Goal: Task Accomplishment & Management: Manage account settings

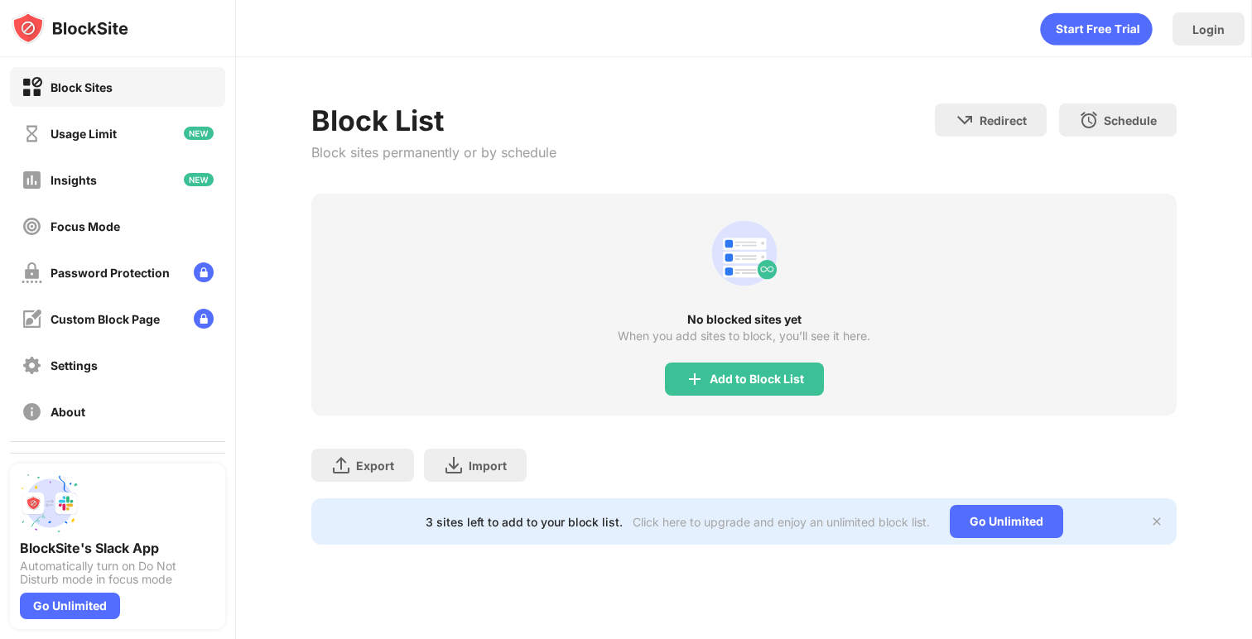
click at [636, 136] on div "Block List Block sites permanently or by schedule Redirect Choose a site to be …" at bounding box center [744, 149] width 866 height 90
click at [704, 390] on div "Add to Block List" at bounding box center [744, 379] width 159 height 33
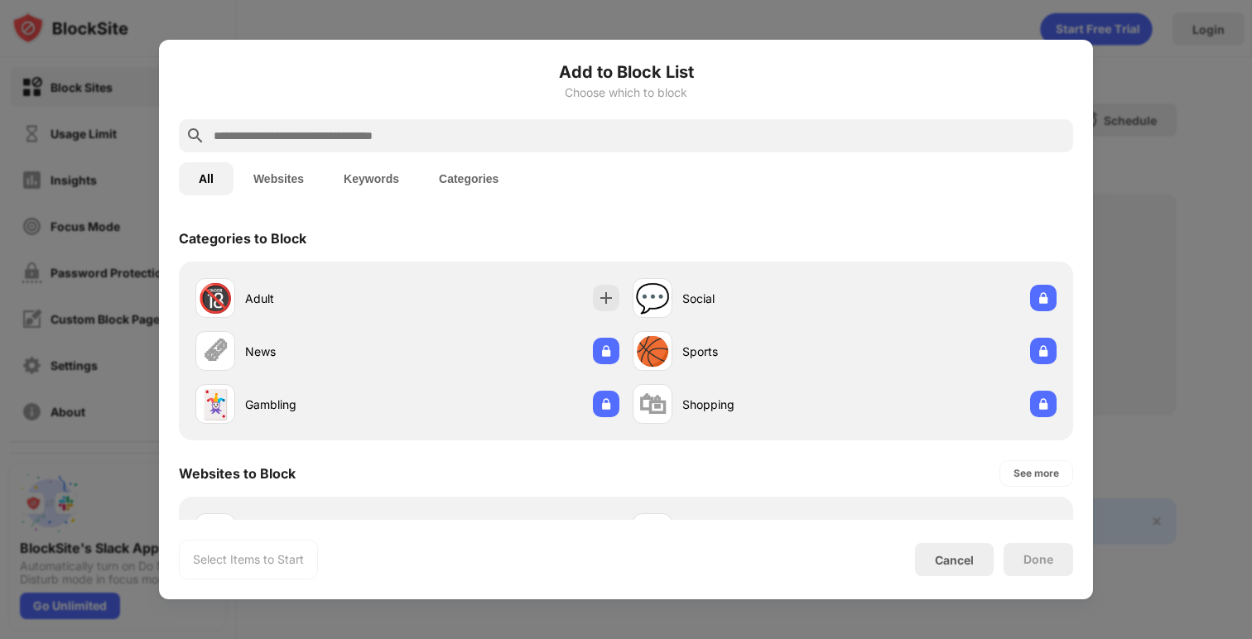
click at [652, 131] on input "text" at bounding box center [639, 136] width 855 height 20
click at [636, 145] on input "text" at bounding box center [639, 136] width 855 height 20
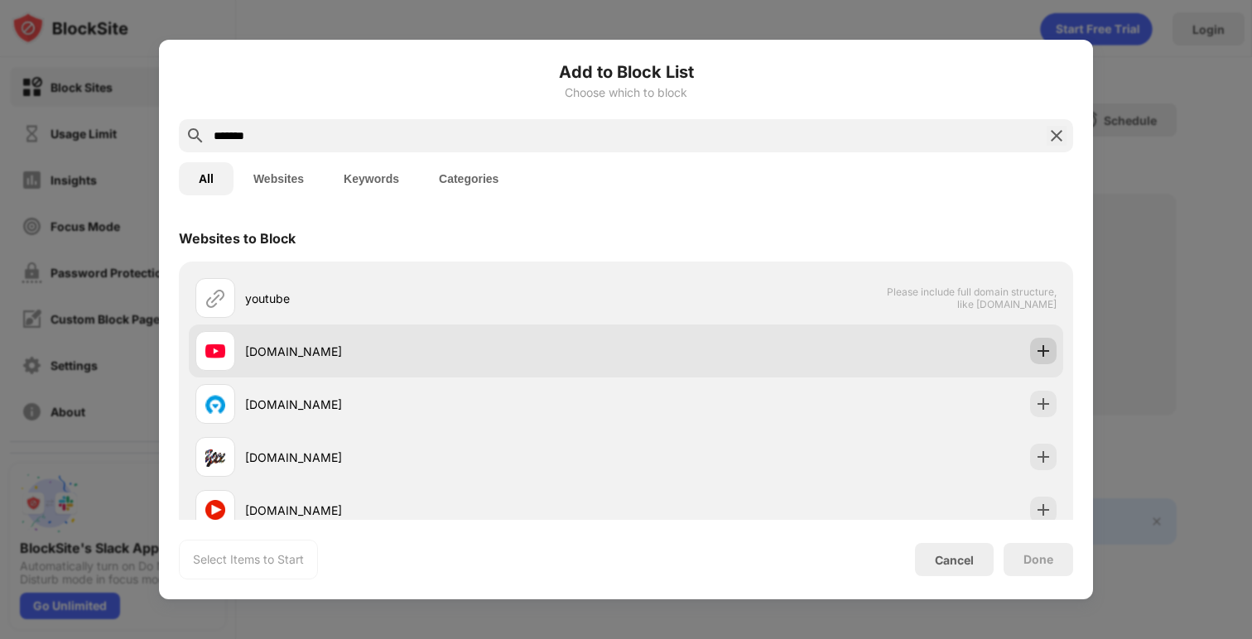
type input "*******"
click at [1045, 354] on img at bounding box center [1043, 351] width 17 height 17
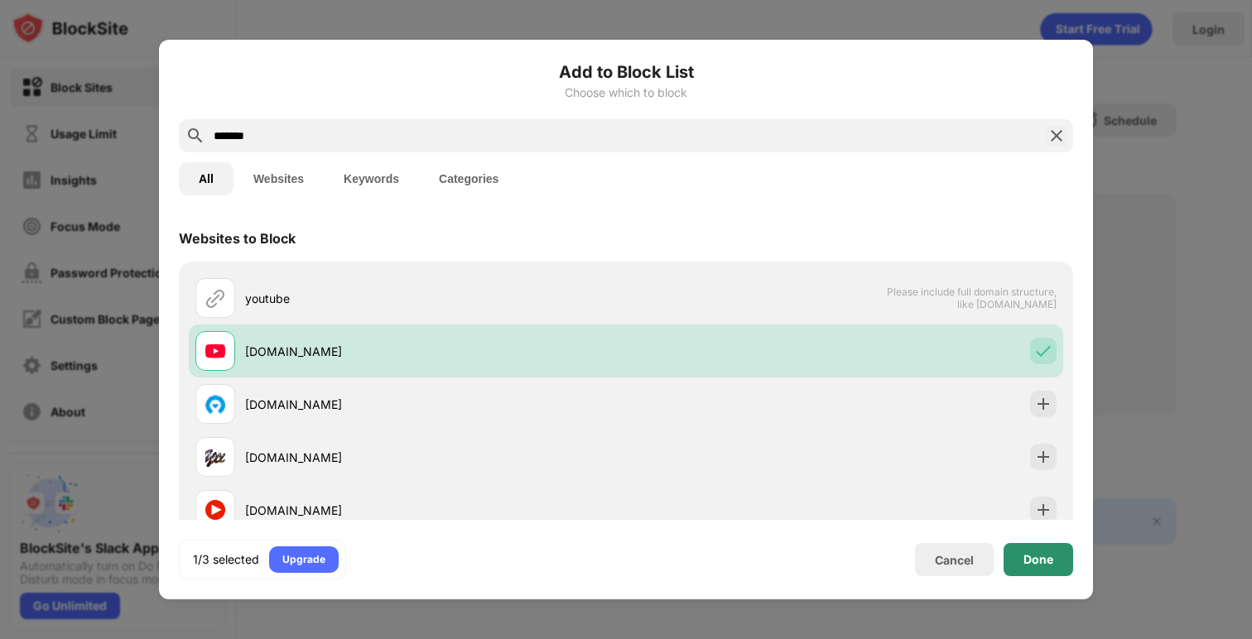
click at [1020, 558] on div "Done" at bounding box center [1039, 559] width 70 height 33
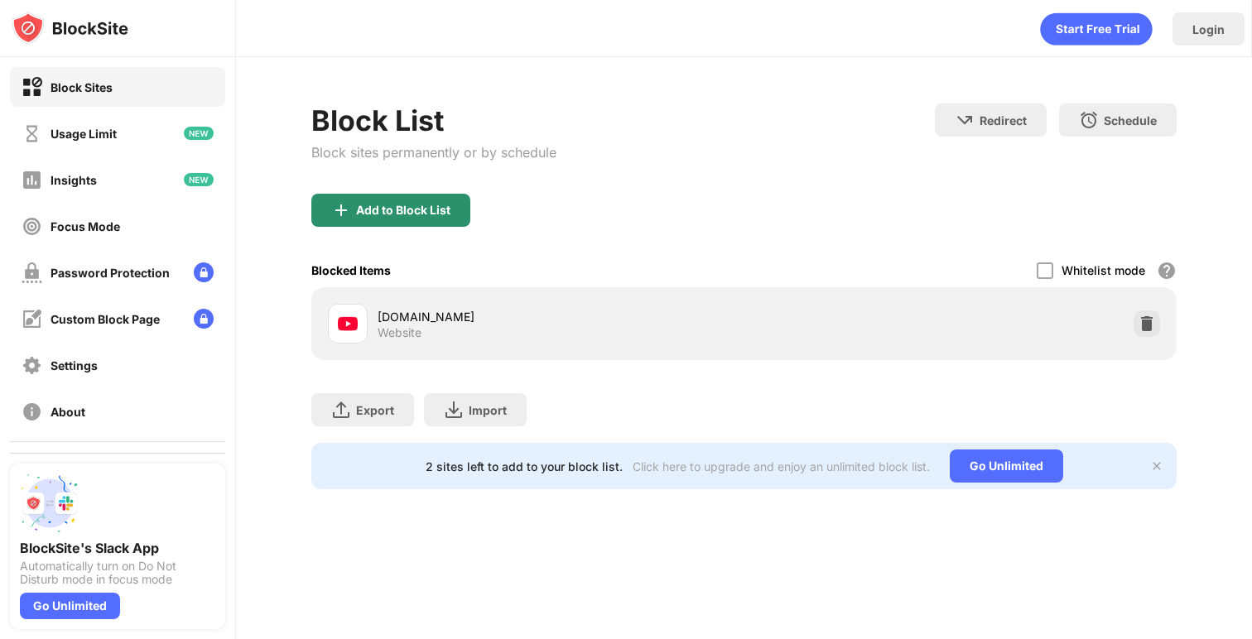
click at [429, 218] on div "Add to Block List" at bounding box center [390, 210] width 159 height 33
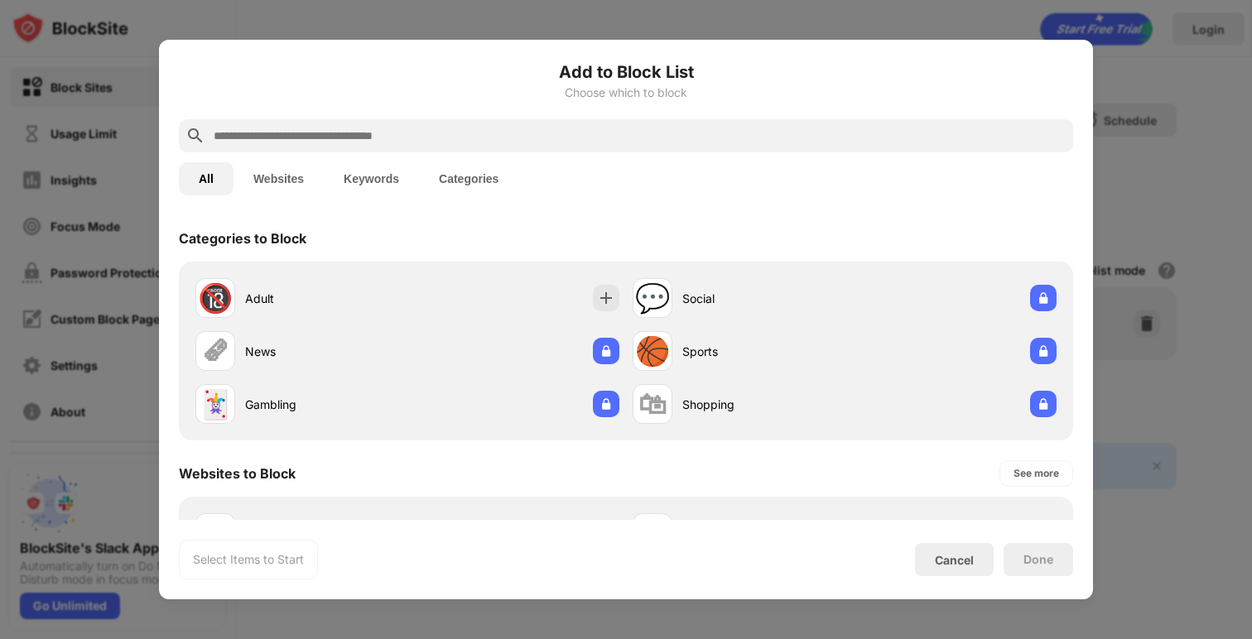
click at [508, 128] on input "text" at bounding box center [639, 136] width 855 height 20
click at [785, 137] on input "text" at bounding box center [639, 136] width 855 height 20
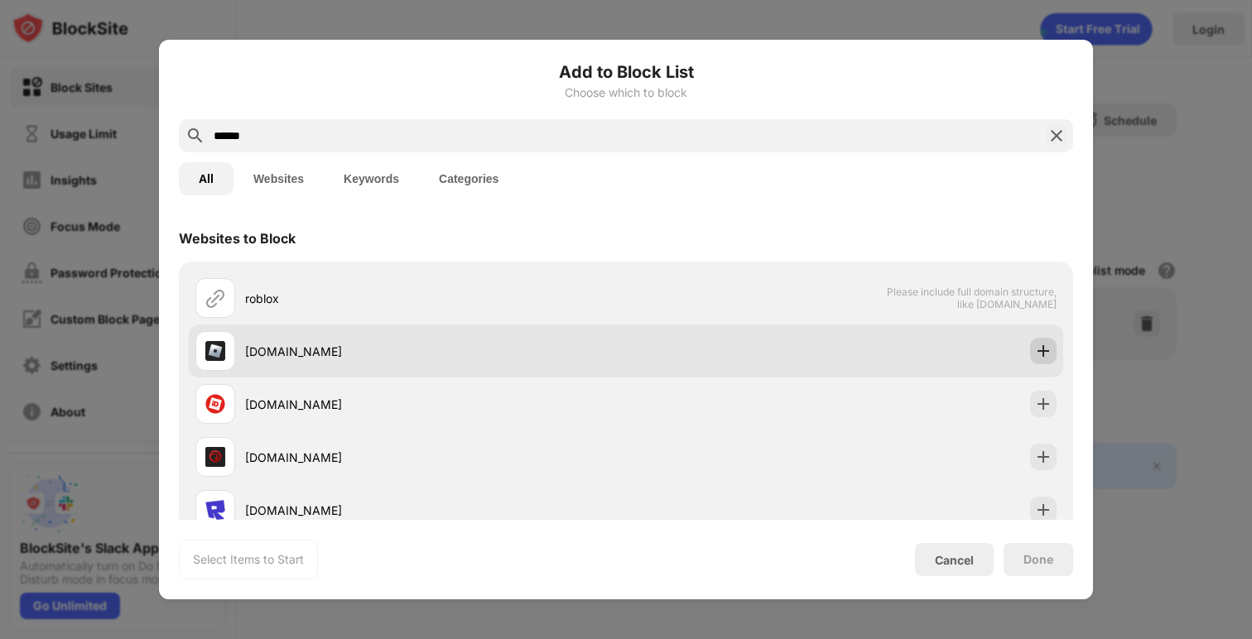
type input "******"
click at [1041, 349] on img at bounding box center [1043, 351] width 17 height 17
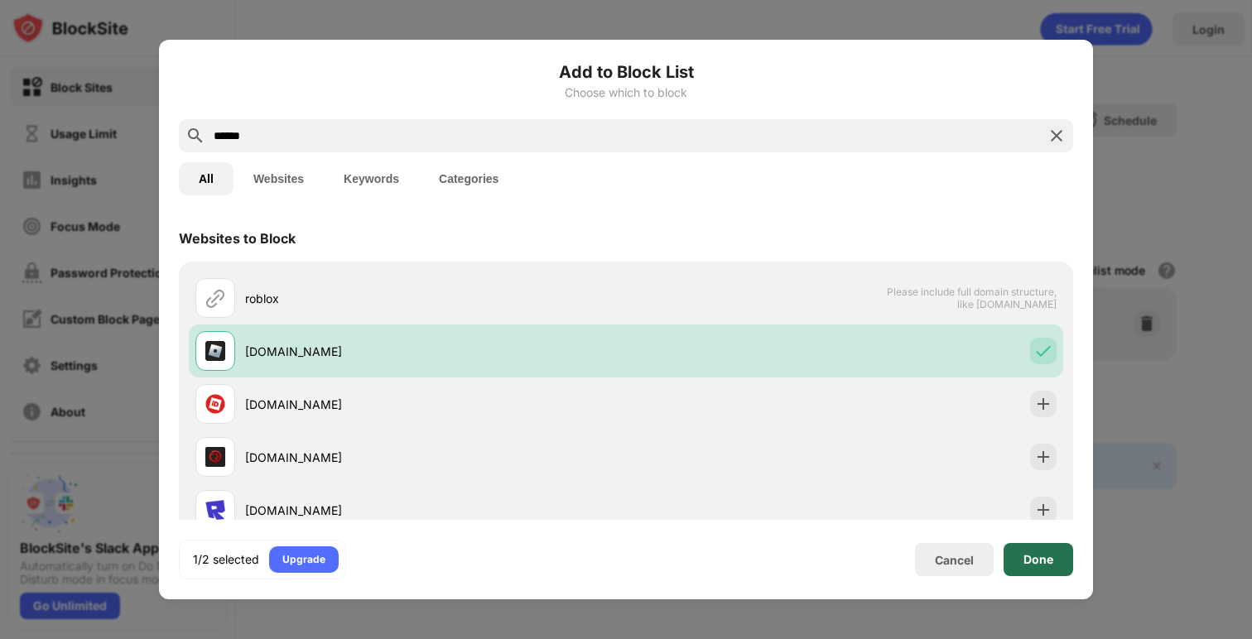
click at [1039, 564] on div "Done" at bounding box center [1039, 559] width 30 height 13
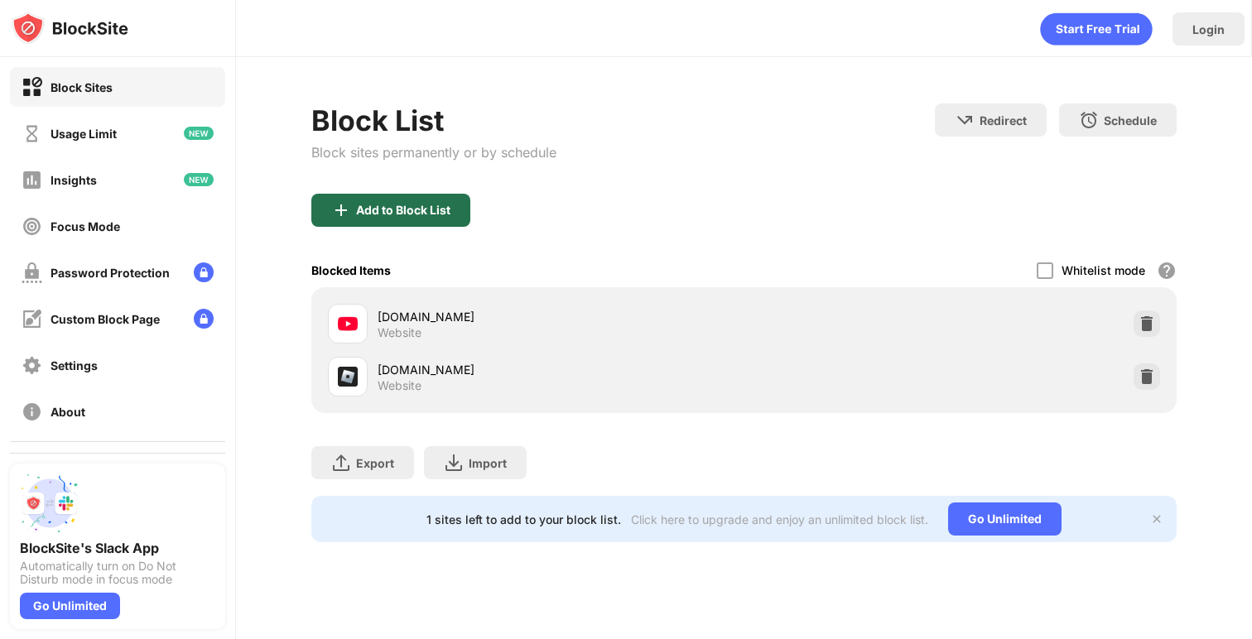
click at [449, 224] on div "Add to Block List" at bounding box center [390, 210] width 159 height 33
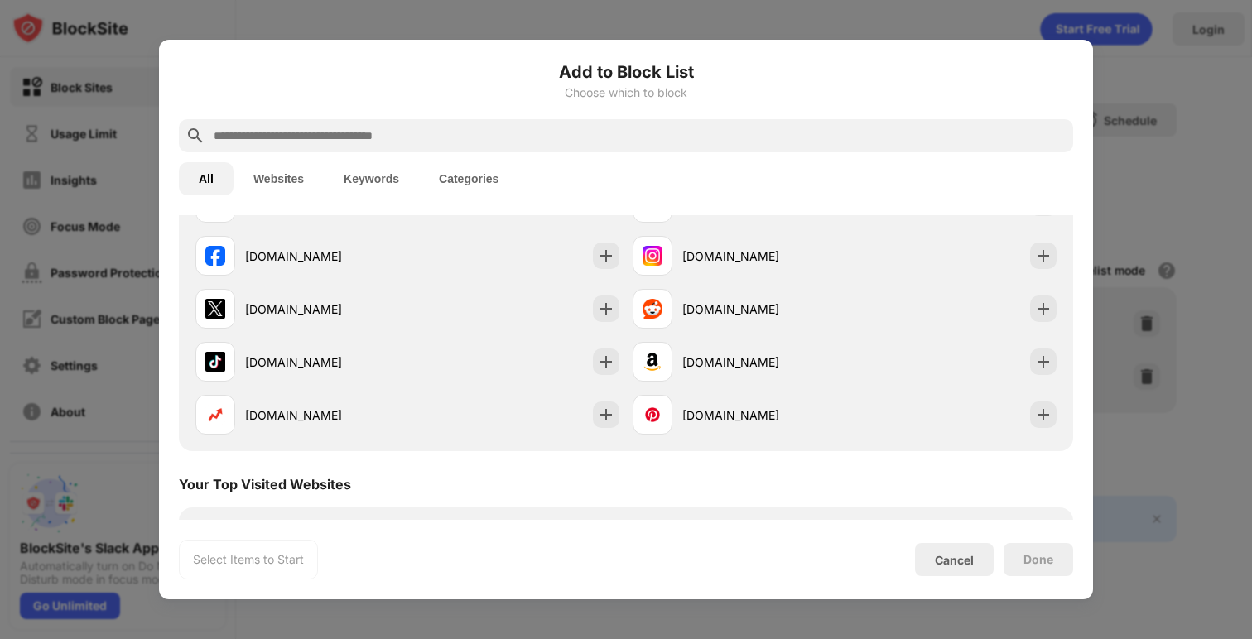
scroll to position [759, 0]
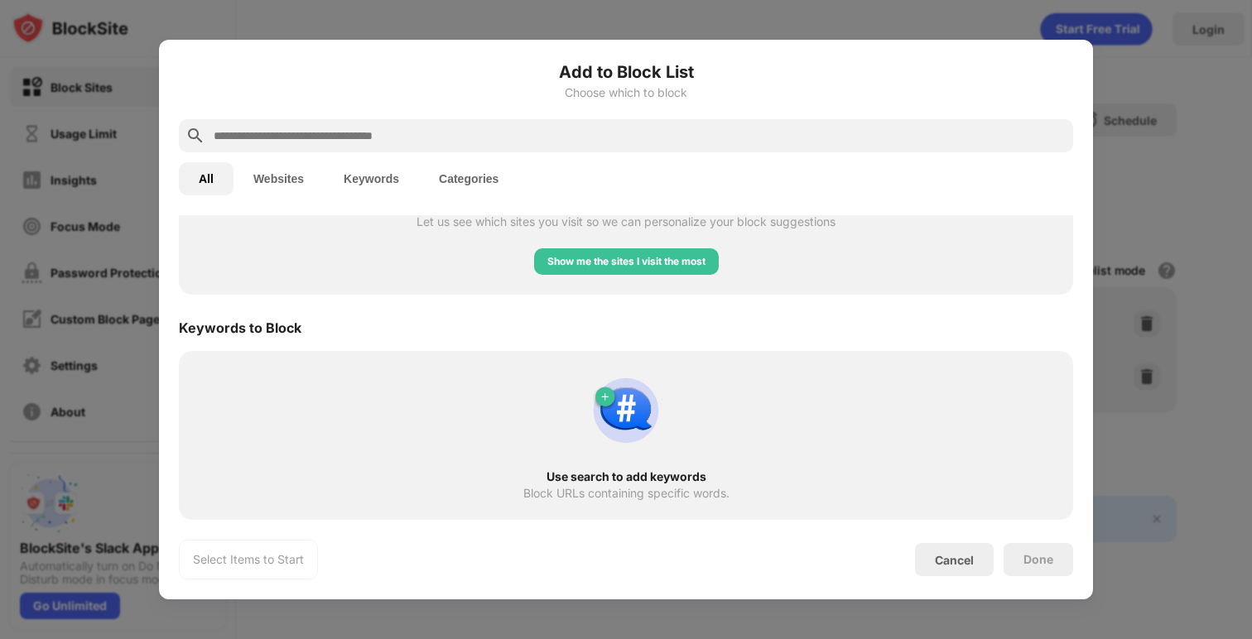
click at [638, 407] on img at bounding box center [626, 411] width 80 height 80
click at [605, 398] on img at bounding box center [626, 411] width 80 height 80
click at [610, 393] on img at bounding box center [626, 411] width 80 height 80
click at [620, 392] on img at bounding box center [626, 411] width 80 height 80
click at [610, 397] on img at bounding box center [626, 411] width 80 height 80
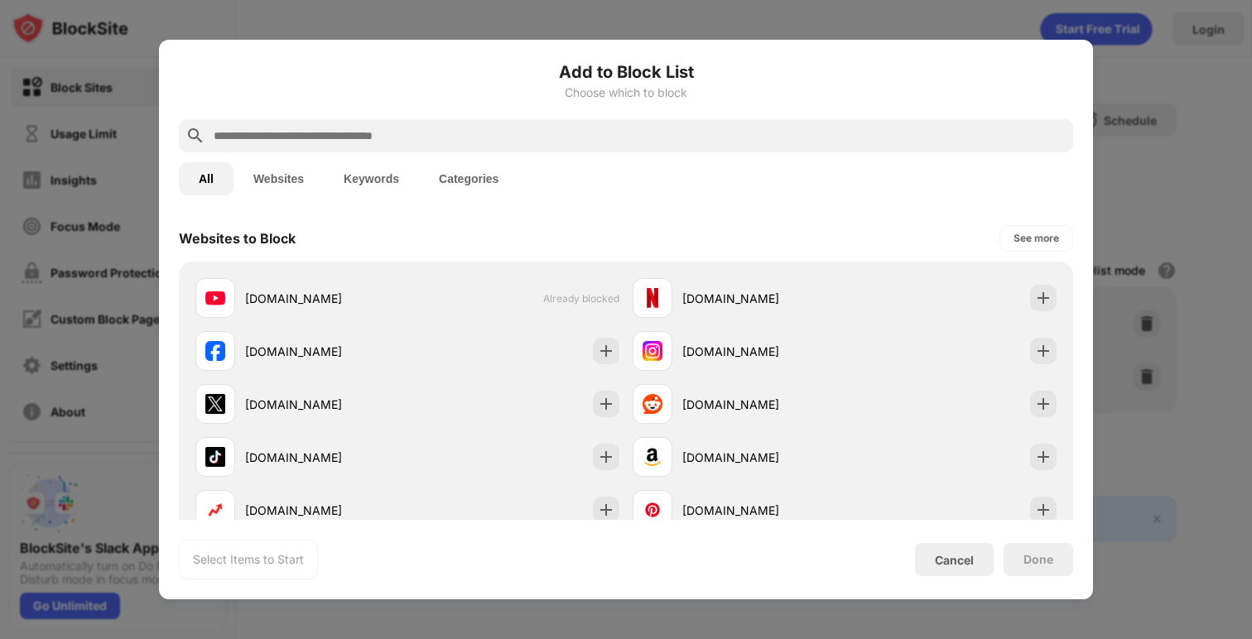
scroll to position [160, 0]
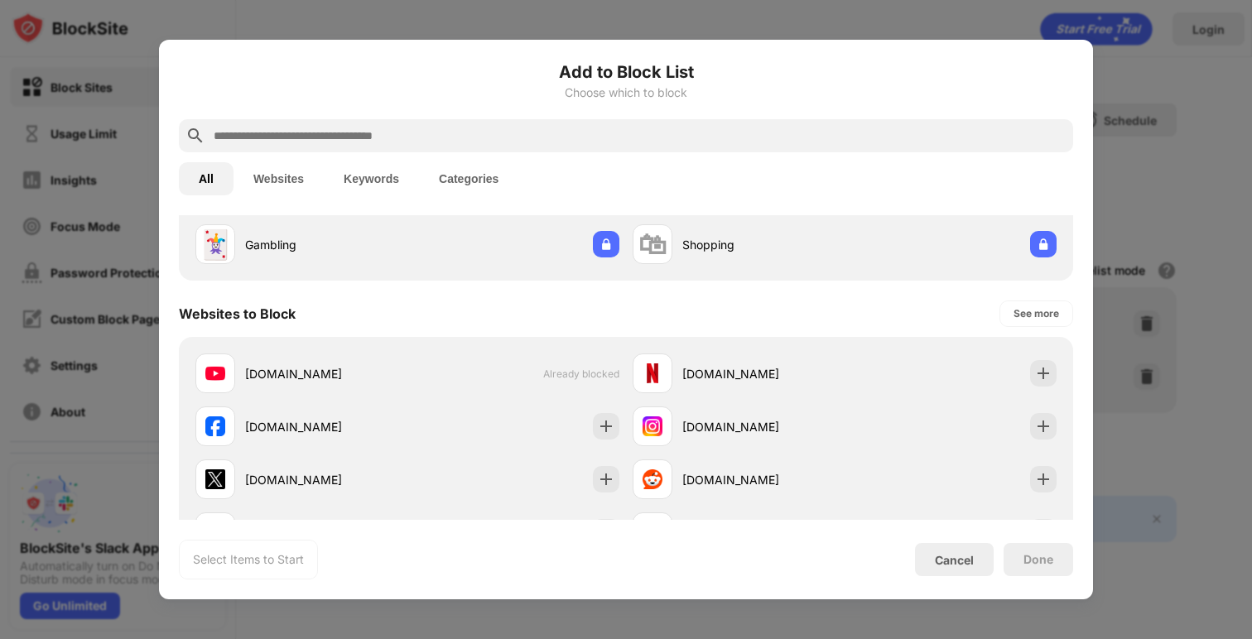
click at [711, 167] on div "All Websites Keywords Categories" at bounding box center [626, 178] width 894 height 53
click at [725, 135] on input "text" at bounding box center [639, 136] width 855 height 20
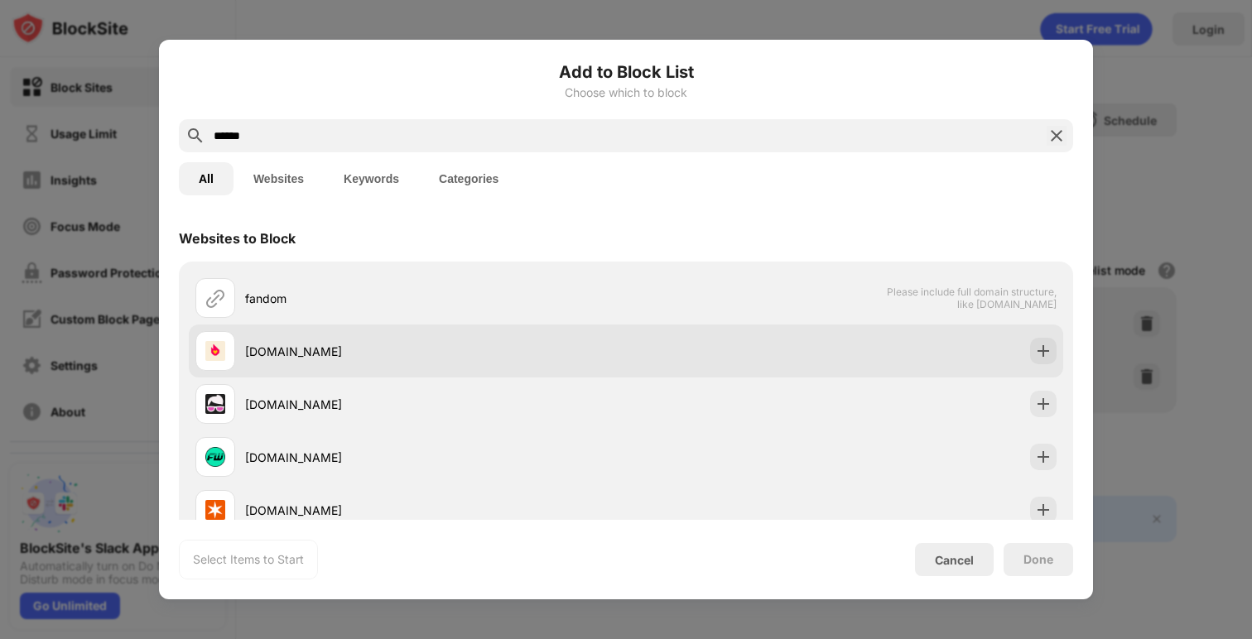
scroll to position [12, 0]
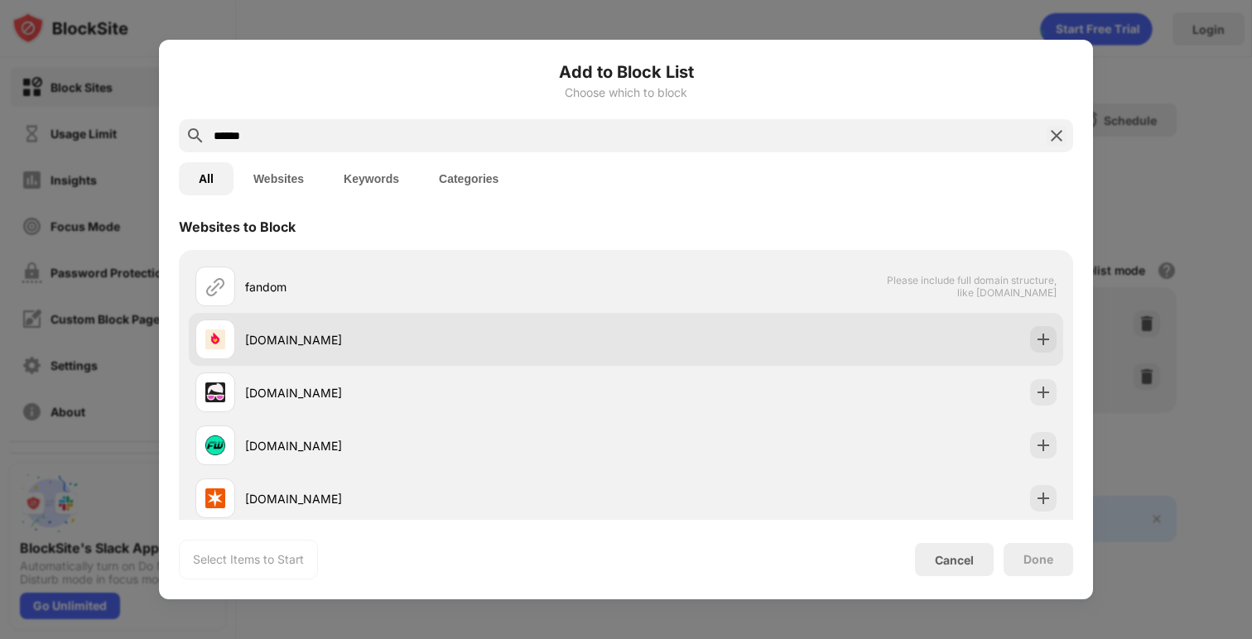
type input "******"
click at [1048, 345] on img at bounding box center [1043, 339] width 17 height 17
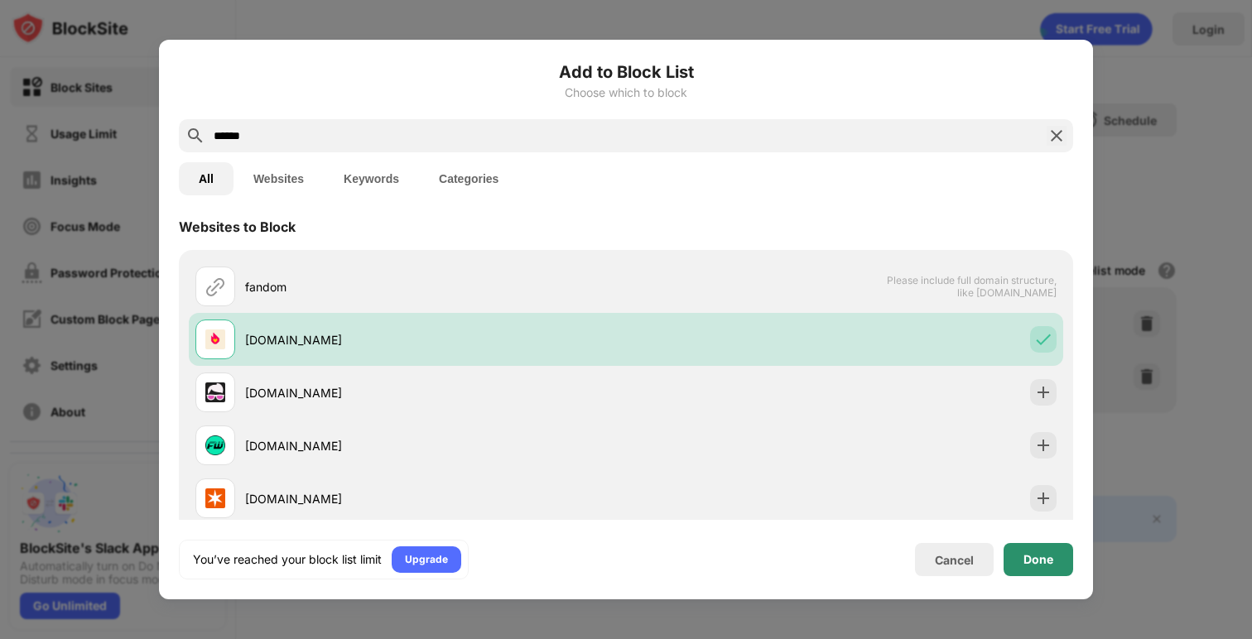
click at [1040, 554] on div "Done" at bounding box center [1039, 559] width 30 height 13
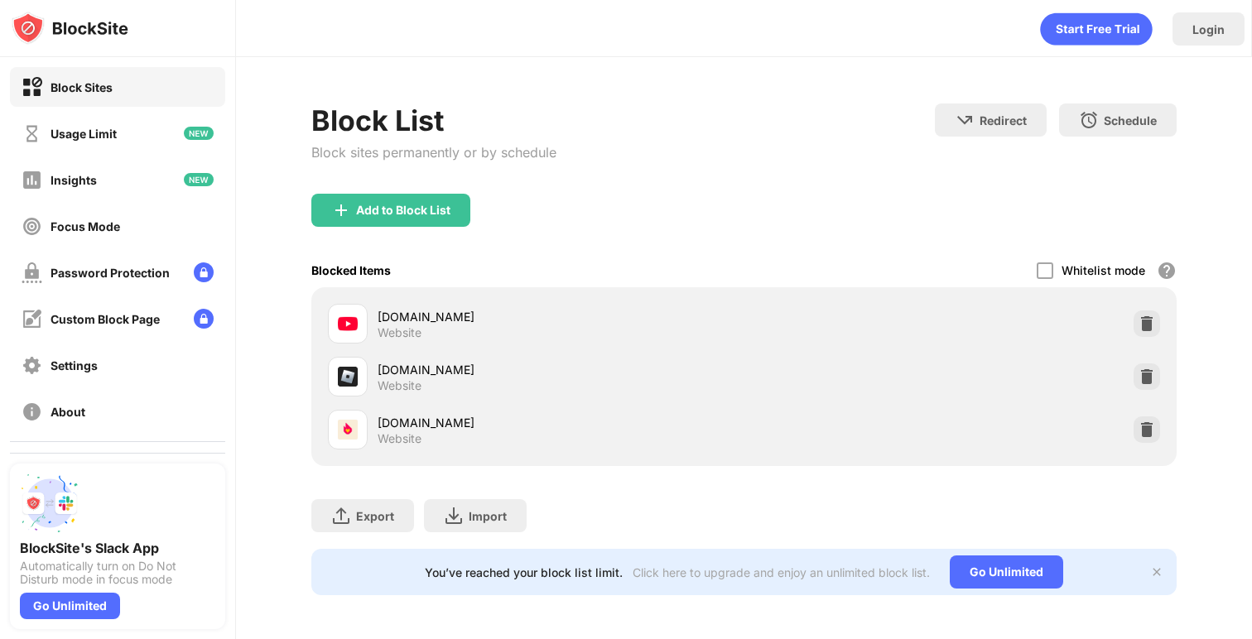
scroll to position [2, 0]
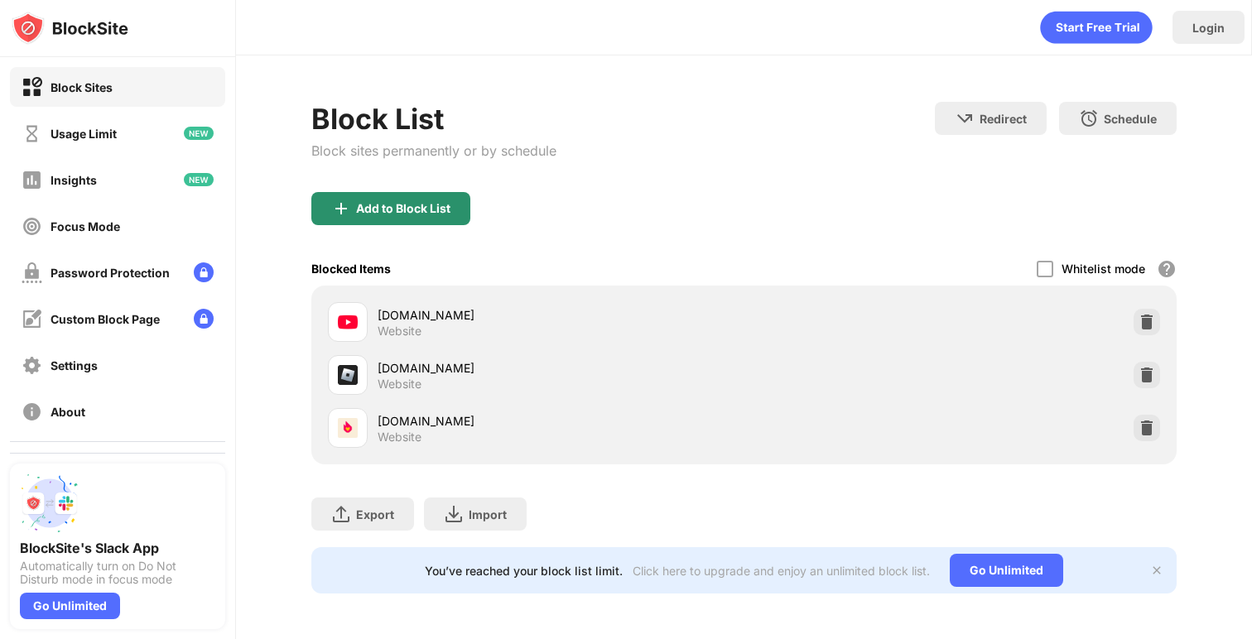
click at [446, 205] on div "Add to Block List" at bounding box center [403, 208] width 94 height 13
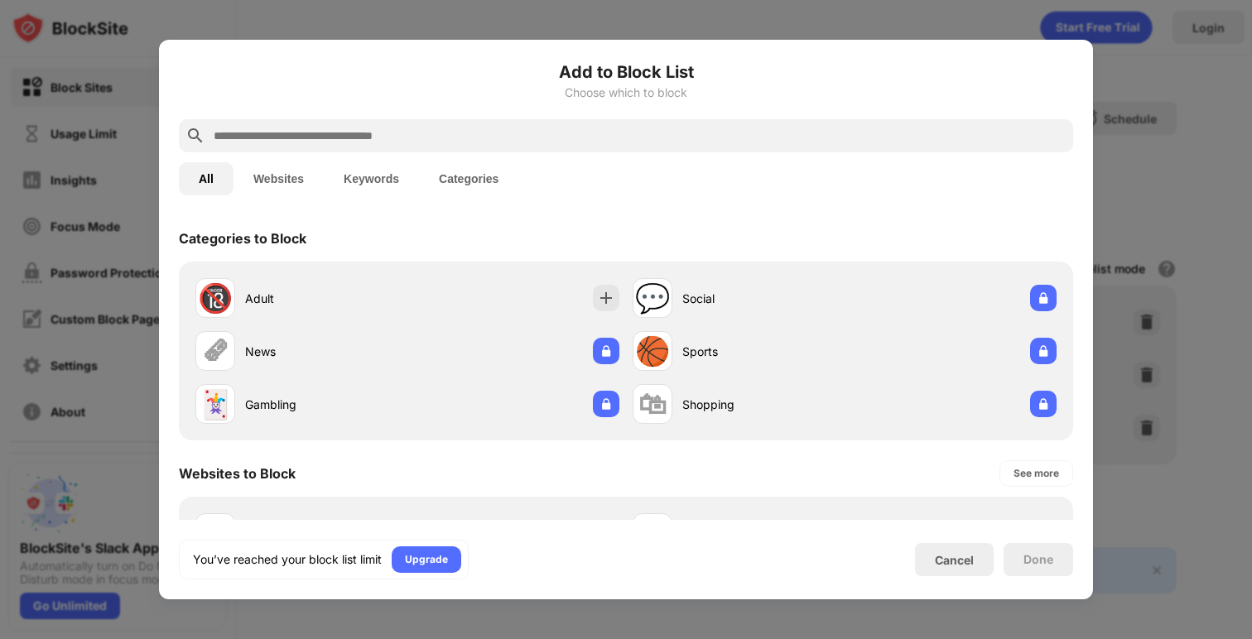
click at [1141, 159] on div at bounding box center [626, 319] width 1252 height 639
